Goal: Information Seeking & Learning: Find specific fact

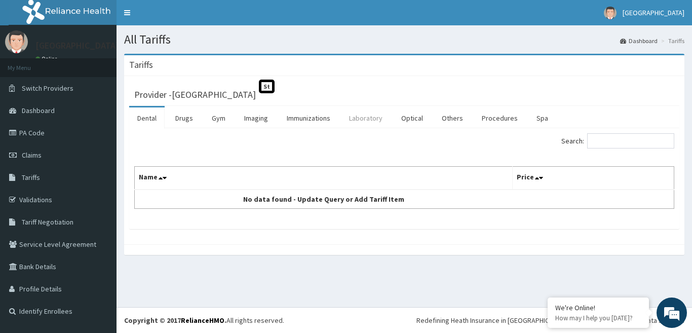
click at [372, 122] on link "Laboratory" at bounding box center [366, 117] width 50 height 21
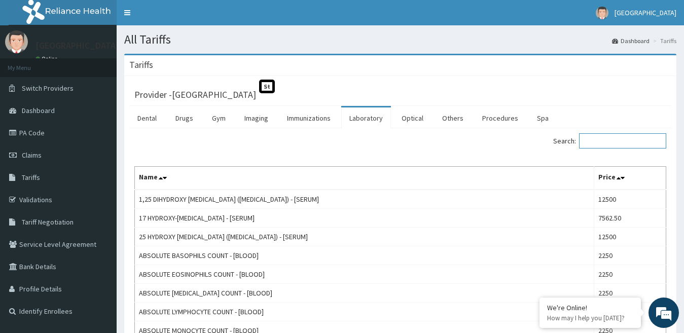
click at [622, 143] on input "Search:" at bounding box center [622, 140] width 87 height 15
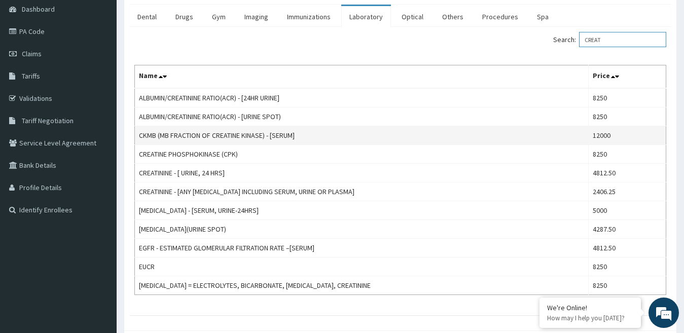
scroll to position [51, 0]
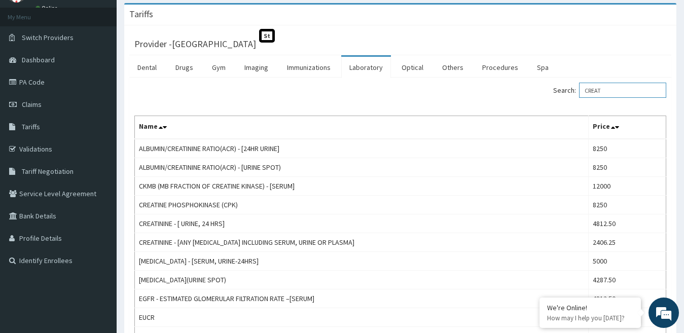
click at [599, 95] on input "CREAT" at bounding box center [622, 90] width 87 height 15
click at [599, 94] on input "CREAT" at bounding box center [622, 90] width 87 height 15
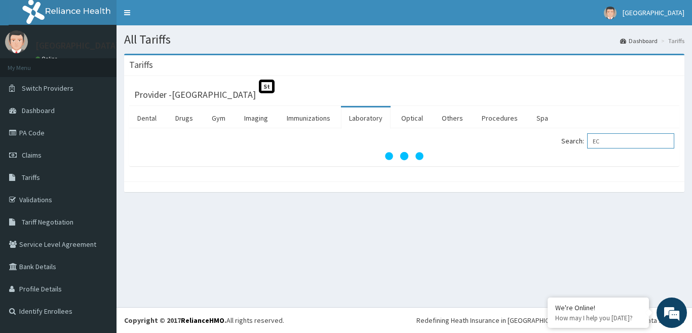
type input "E"
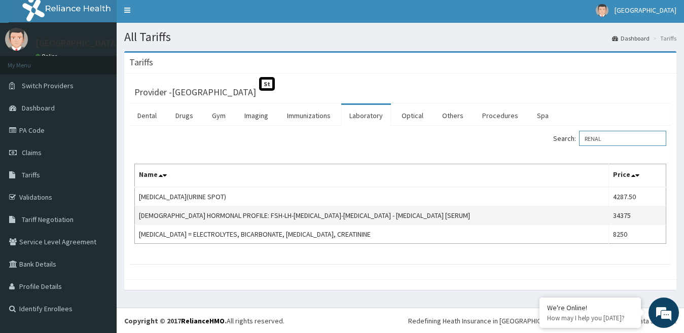
scroll to position [3, 0]
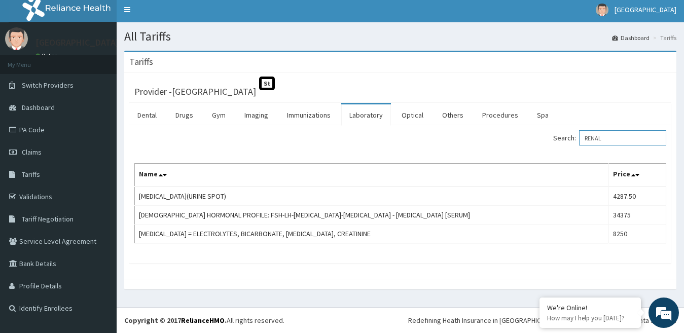
click at [609, 141] on input "RENAL" at bounding box center [622, 137] width 87 height 15
click at [609, 142] on input "RENAL" at bounding box center [622, 137] width 87 height 15
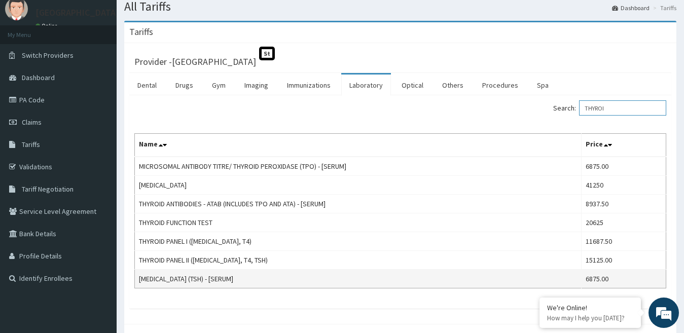
scroll to position [51, 0]
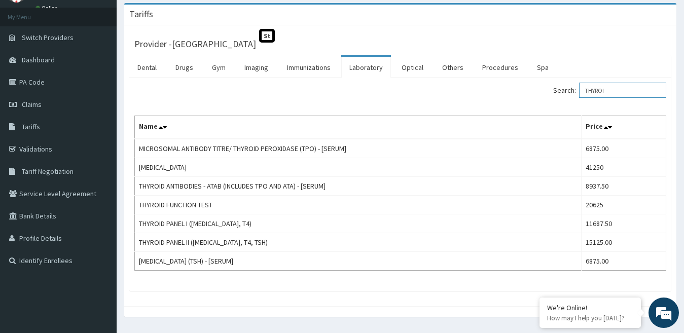
type input "THYROI"
click at [195, 67] on link "Drugs" at bounding box center [184, 67] width 34 height 21
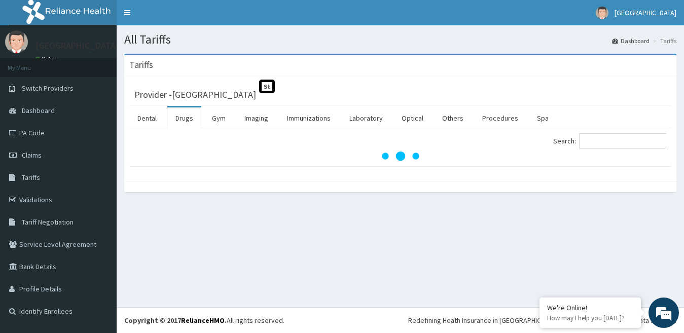
scroll to position [0, 0]
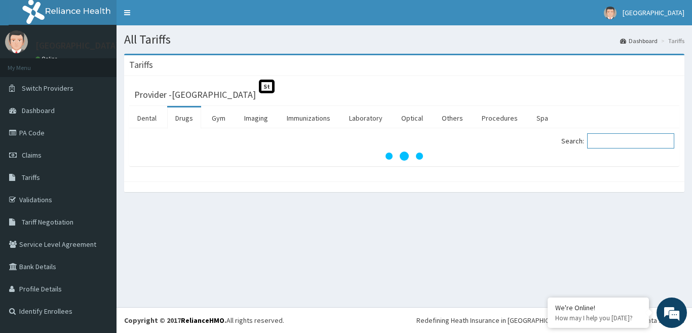
click at [630, 140] on input "Search:" at bounding box center [630, 140] width 87 height 15
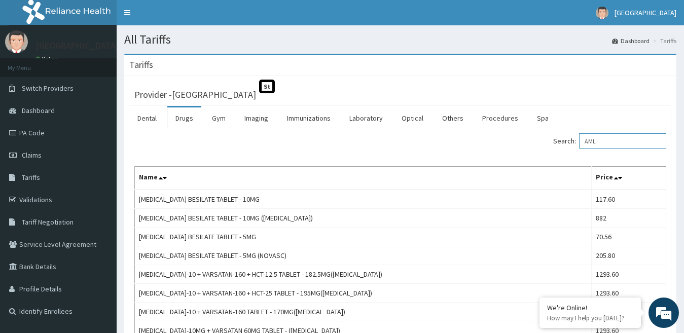
type input "AML"
